Goal: Check status: Check status

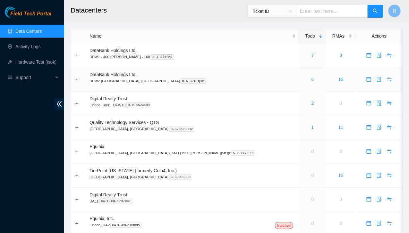
click at [312, 80] on link "6" at bounding box center [313, 79] width 3 height 5
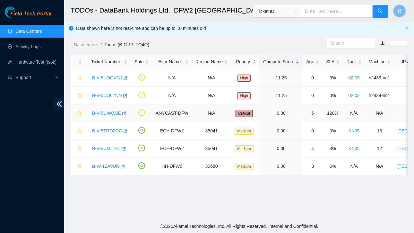
click at [106, 113] on link "B-V-5UIWXSE" at bounding box center [106, 112] width 29 height 5
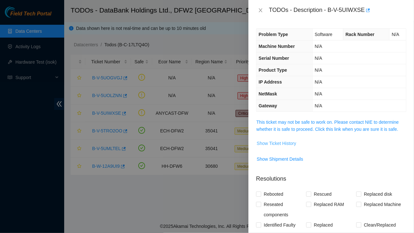
click at [283, 142] on span "Show Ticket History" at bounding box center [276, 143] width 39 height 7
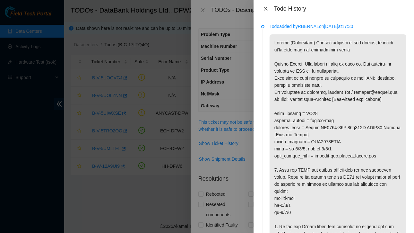
click at [265, 7] on icon "close" at bounding box center [265, 8] width 5 height 5
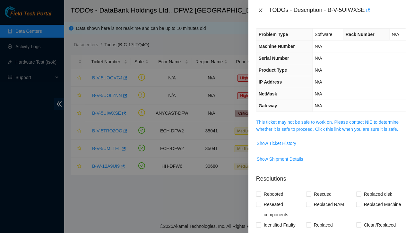
click at [260, 8] on icon "close" at bounding box center [260, 10] width 5 height 5
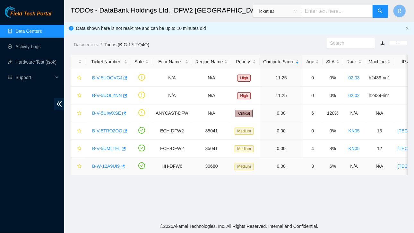
click at [112, 165] on link "B-W-12A9UI9" at bounding box center [106, 165] width 28 height 5
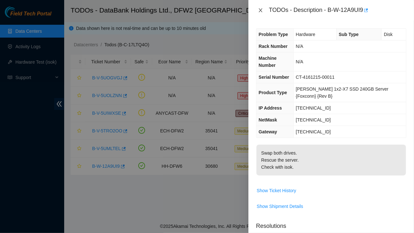
click at [258, 10] on icon "close" at bounding box center [260, 10] width 5 height 5
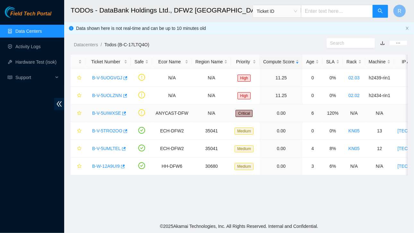
click at [113, 112] on link "B-V-5UIWXSE" at bounding box center [106, 112] width 29 height 5
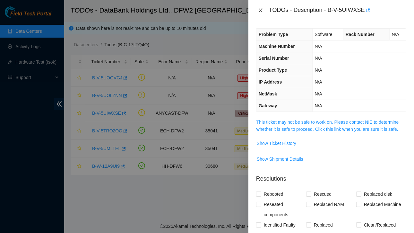
click at [259, 10] on icon "close" at bounding box center [260, 10] width 5 height 5
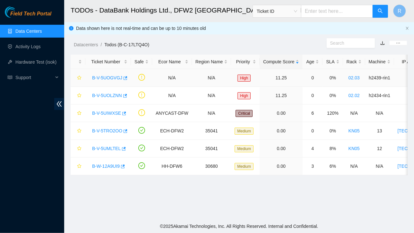
click at [102, 78] on link "B-V-5UOGVGJ" at bounding box center [107, 77] width 30 height 5
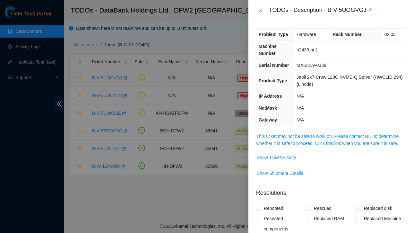
click at [265, 158] on span "Show Ticket History" at bounding box center [276, 157] width 39 height 7
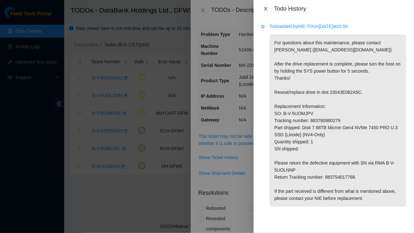
click at [268, 8] on icon "close" at bounding box center [265, 8] width 5 height 5
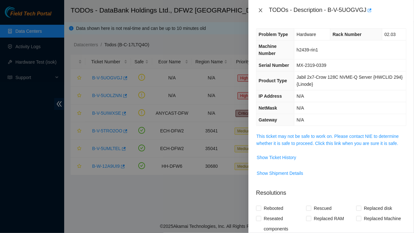
click at [261, 9] on icon "close" at bounding box center [260, 10] width 5 height 5
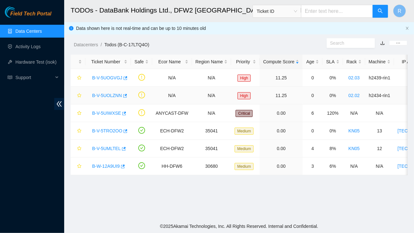
click at [107, 94] on link "B-V-5UOLZNN" at bounding box center [107, 95] width 30 height 5
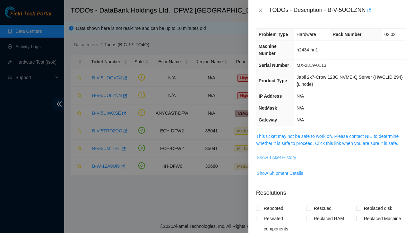
click at [279, 156] on span "Show Ticket History" at bounding box center [276, 157] width 39 height 7
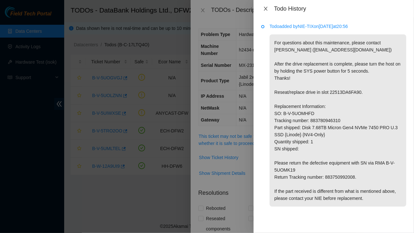
click at [265, 10] on icon "close" at bounding box center [266, 9] width 4 height 4
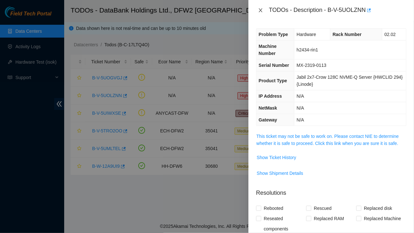
click at [261, 9] on icon "close" at bounding box center [260, 10] width 5 height 5
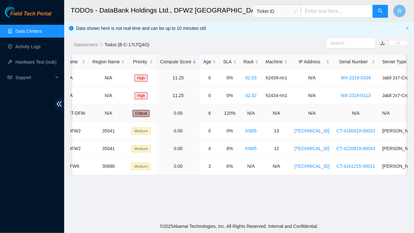
scroll to position [0, 103]
